Goal: Task Accomplishment & Management: Manage account settings

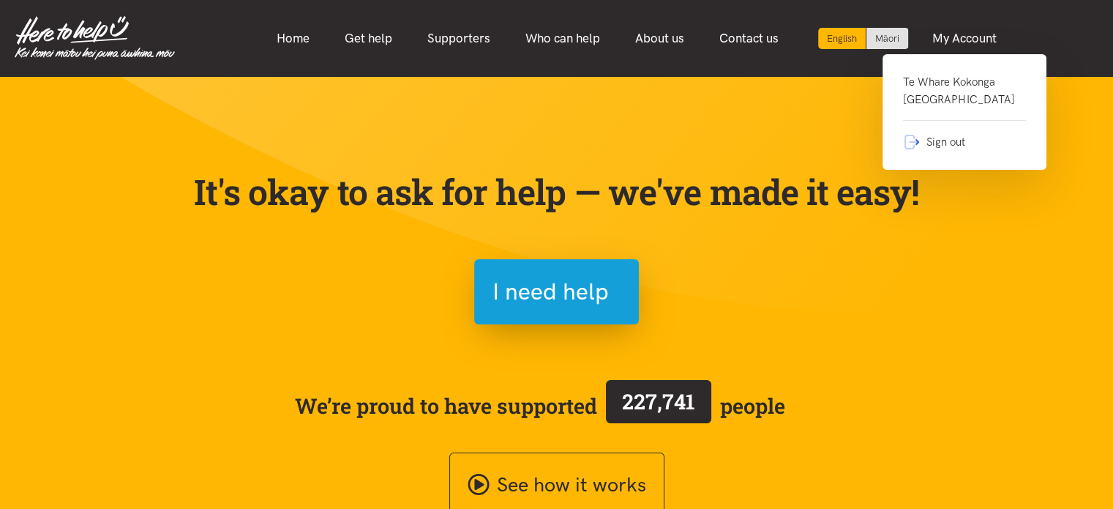
click at [919, 100] on link "Te Whare Kokonga Melville Community House" at bounding box center [964, 97] width 123 height 48
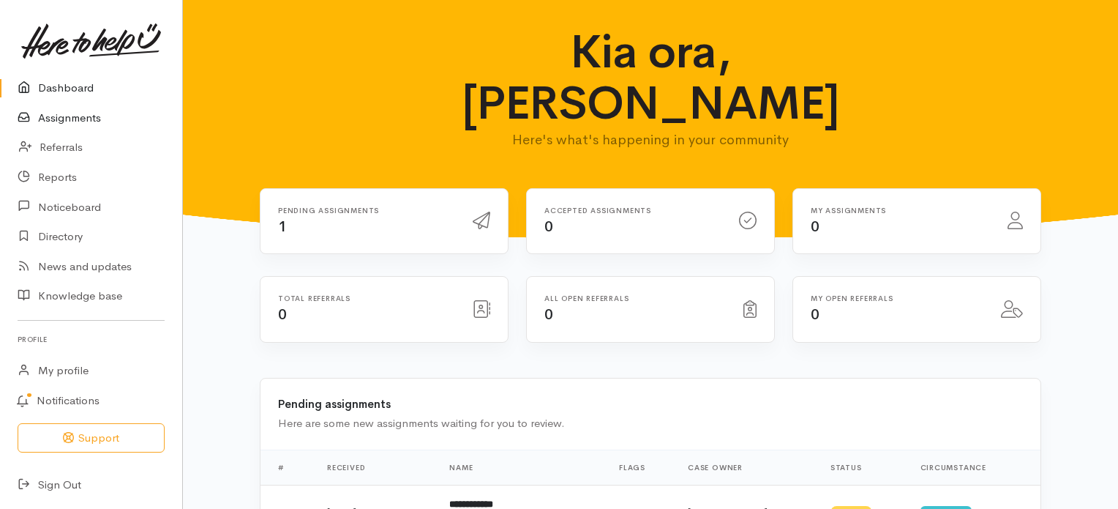
click at [83, 119] on link "Assignments" at bounding box center [91, 118] width 182 height 30
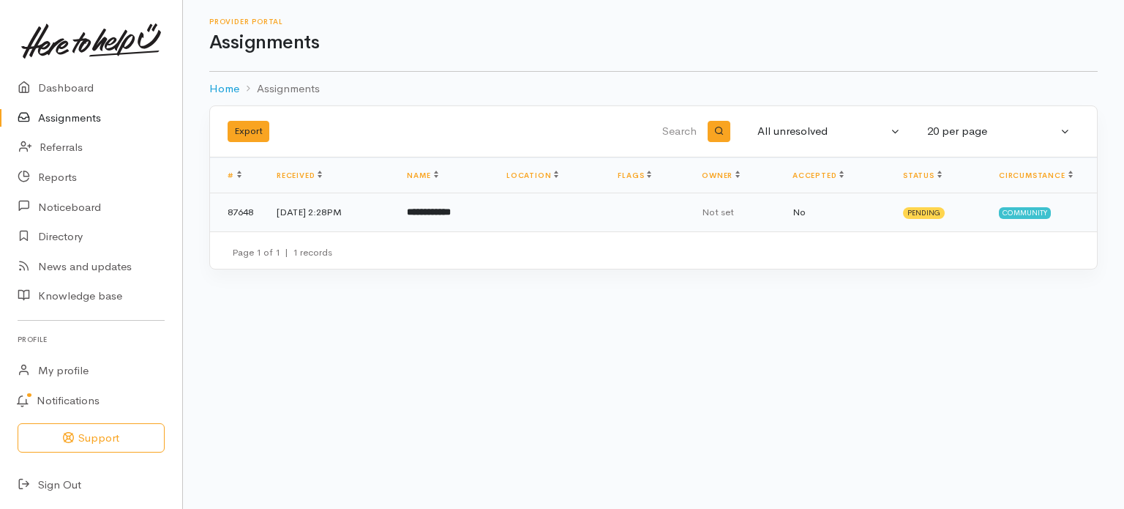
click at [451, 212] on b "**********" at bounding box center [429, 212] width 44 height 10
